Goal: Information Seeking & Learning: Learn about a topic

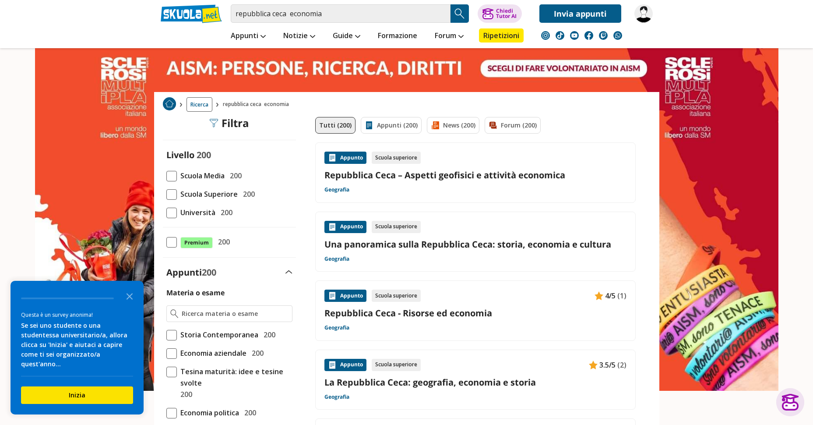
click at [205, 198] on span "Scuola Superiore" at bounding box center [207, 193] width 61 height 11
click at [166, 194] on input "Scuola Superiore 200" at bounding box center [166, 194] width 0 height 0
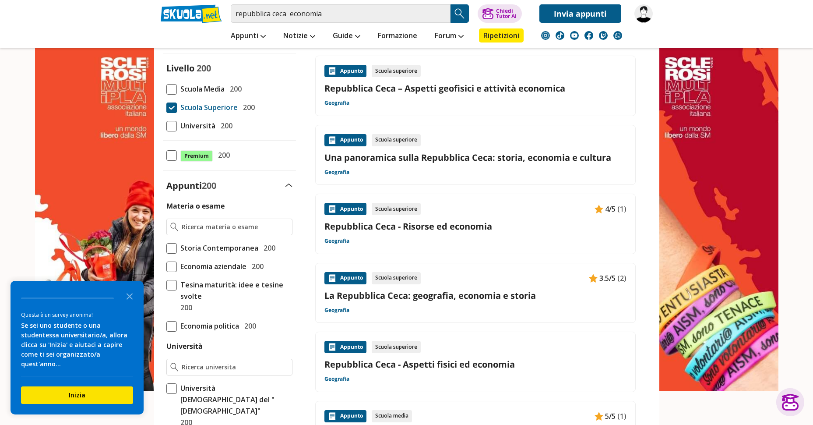
scroll to position [88, 0]
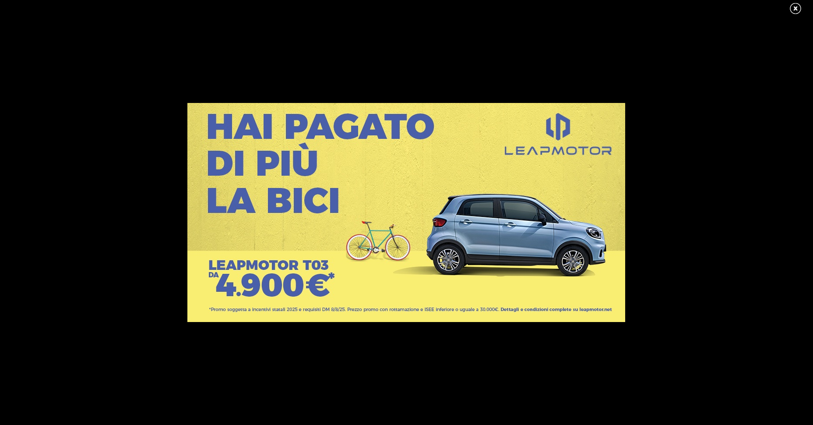
click at [796, 9] on link at bounding box center [800, 8] width 22 height 13
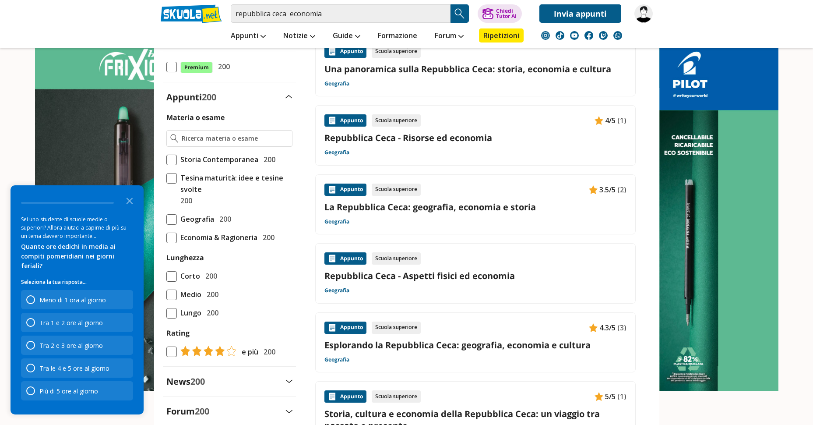
click at [175, 220] on span at bounding box center [171, 219] width 11 height 11
click at [166, 219] on input "Geografia 200" at bounding box center [166, 219] width 0 height 0
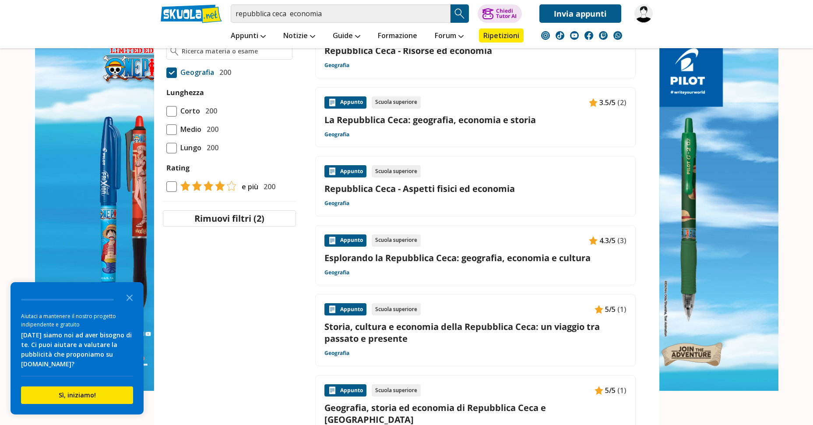
scroll to position [263, 0]
click at [483, 260] on link "Esplorando la Repubblica Ceca: geografia, economia e cultura" at bounding box center [475, 257] width 302 height 12
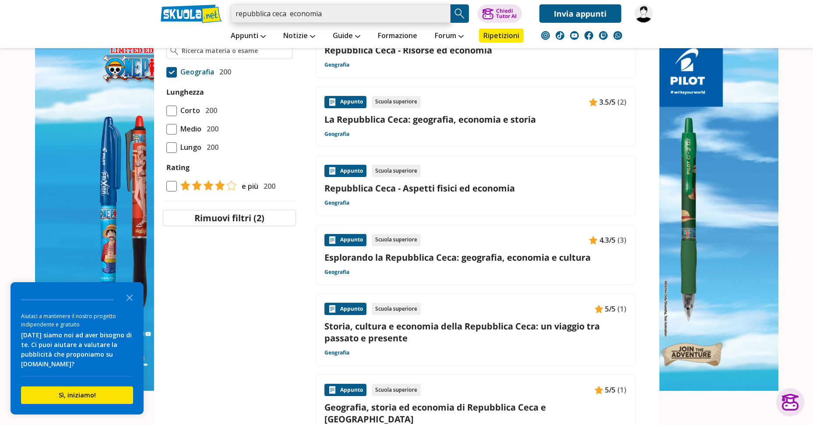
click at [329, 15] on input "repubblica ceca economia" at bounding box center [341, 13] width 220 height 18
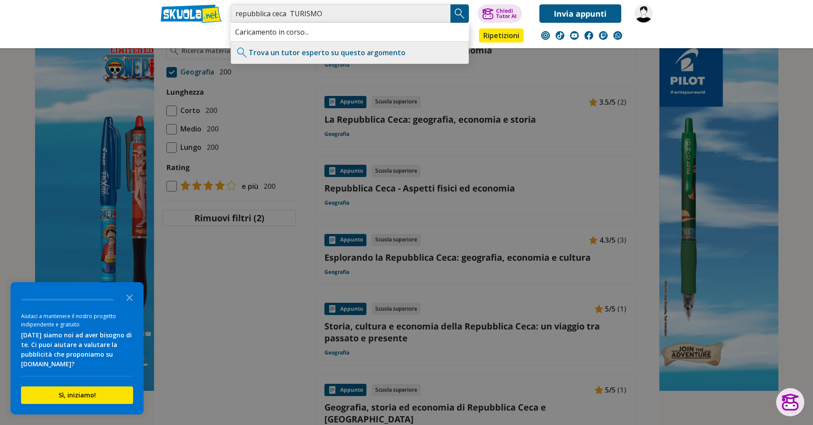
type input "repubblica ceca TURISMO"
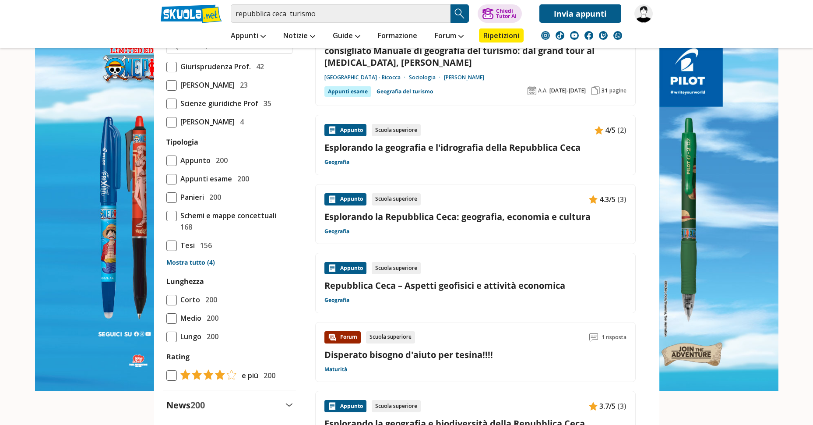
scroll to position [613, 0]
